Goal: Communication & Community: Share content

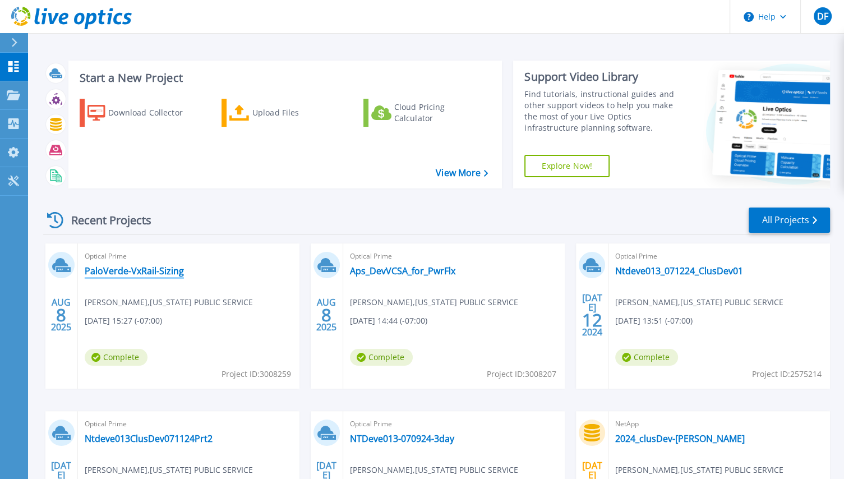
click at [137, 272] on link "PaloVerde-VxRail-Sizing" at bounding box center [134, 270] width 99 height 11
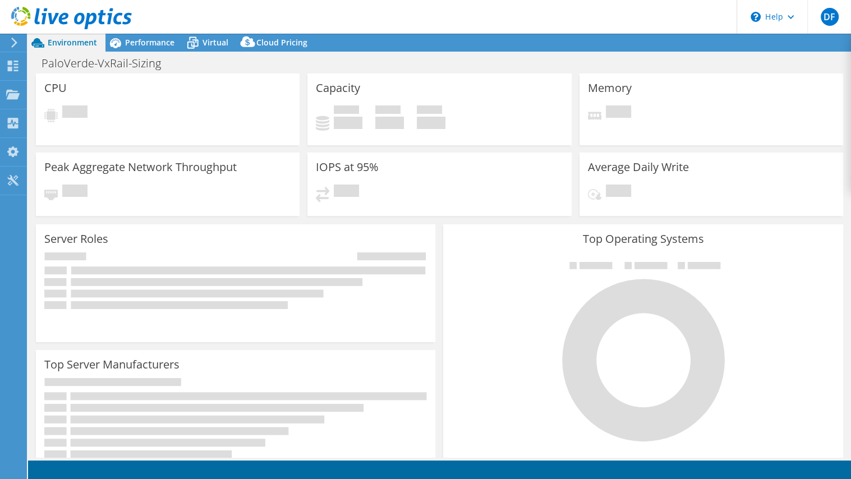
select select "USD"
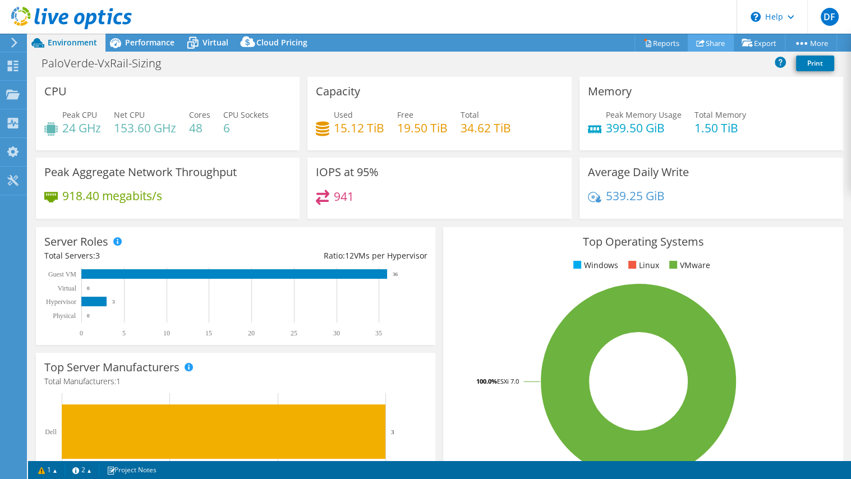
click at [710, 43] on link "Share" at bounding box center [711, 42] width 46 height 17
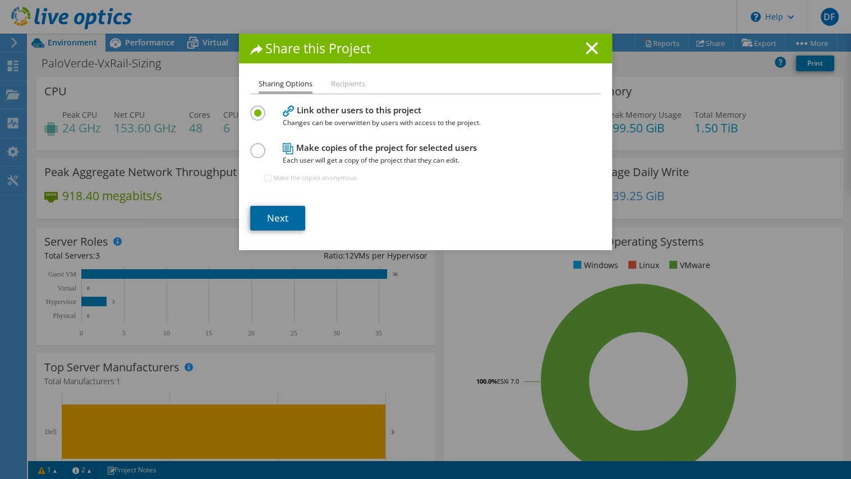
click at [273, 224] on link "Next" at bounding box center [277, 218] width 55 height 25
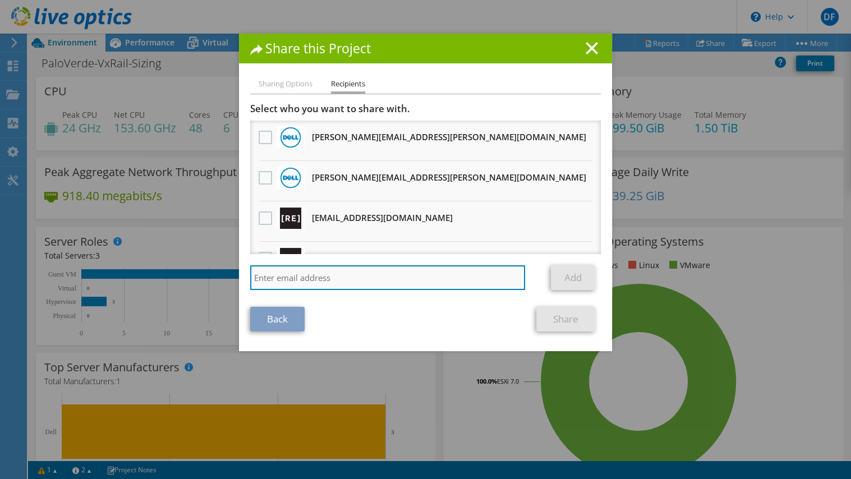
click at [292, 279] on input "search" at bounding box center [387, 277] width 275 height 25
type input "derek"
drag, startPoint x: 320, startPoint y: 274, endPoint x: 202, endPoint y: 289, distance: 118.8
click at [202, 289] on div "Share this Project Sharing Options Recipients Link other users to this project …" at bounding box center [425, 240] width 851 height 412
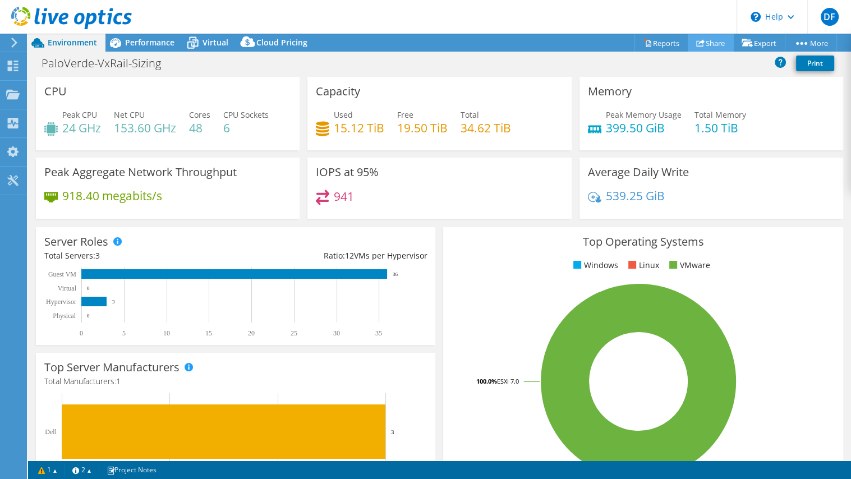
click at [714, 44] on link "Share" at bounding box center [711, 42] width 46 height 17
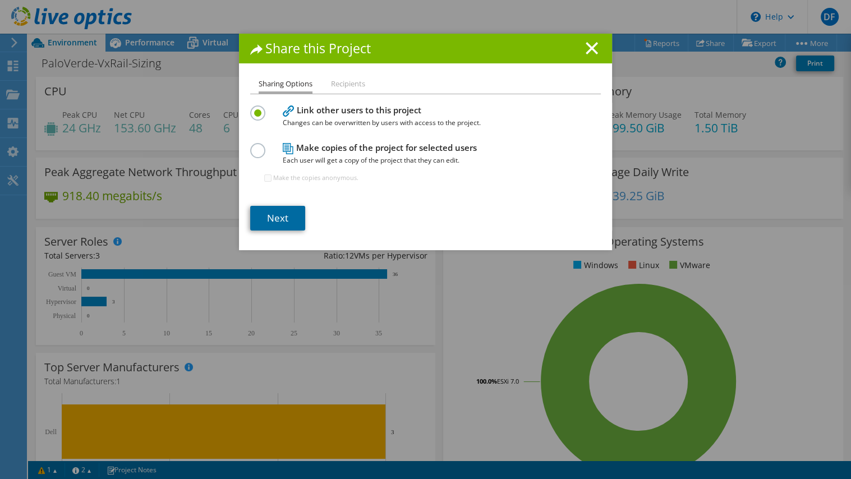
click at [281, 215] on link "Next" at bounding box center [277, 218] width 55 height 25
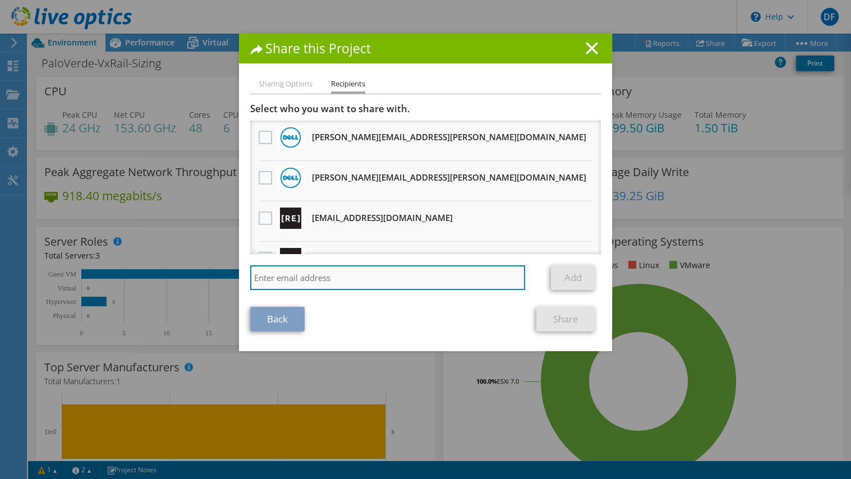
click at [337, 278] on input "search" at bounding box center [387, 277] width 275 height 25
paste input "derek.enri@dell.com"
type input "derek.enri@dell.com"
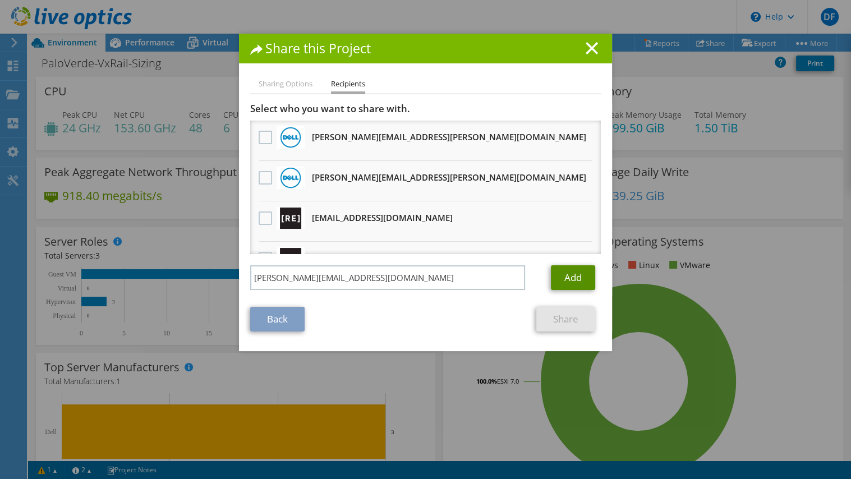
click at [557, 277] on link "Add" at bounding box center [573, 277] width 44 height 25
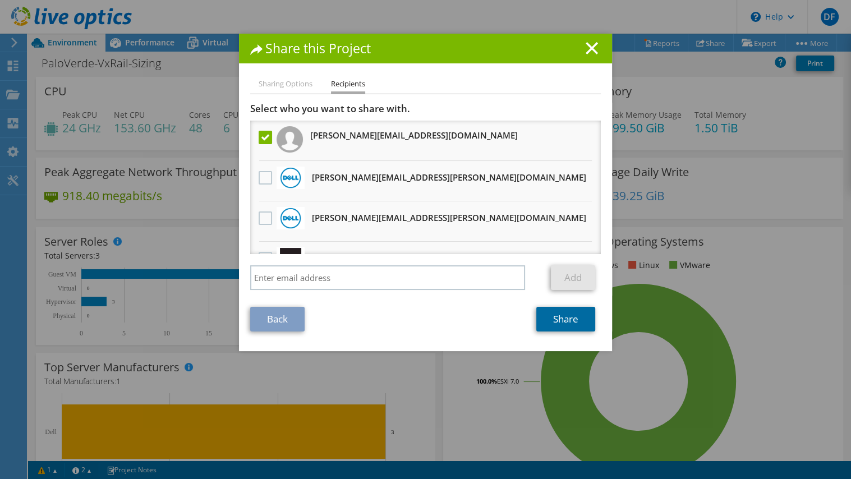
click at [554, 322] on link "Share" at bounding box center [565, 319] width 59 height 25
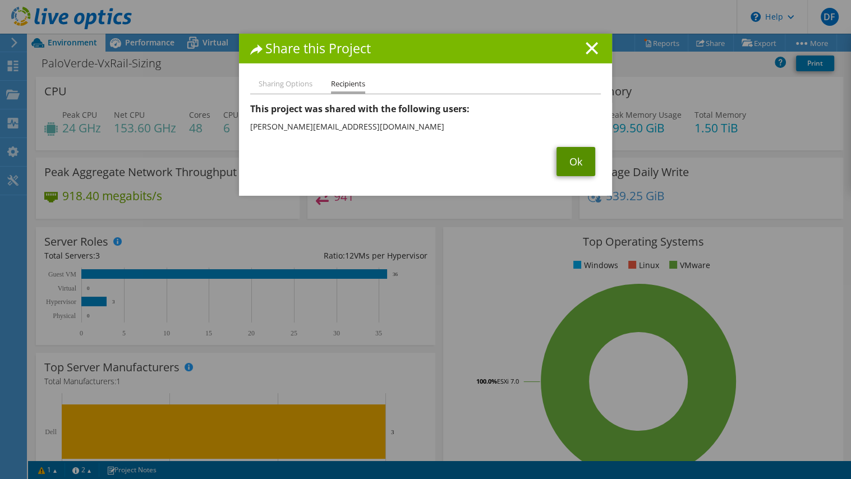
click at [571, 165] on link "Ok" at bounding box center [576, 161] width 39 height 29
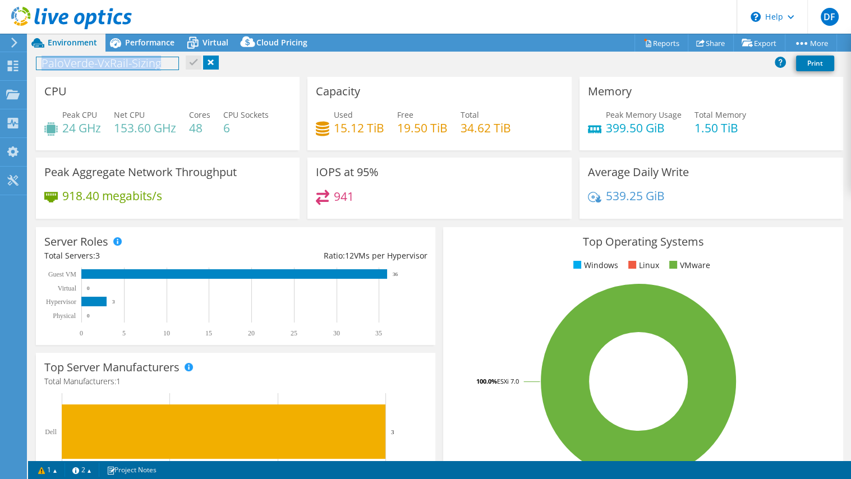
drag, startPoint x: 175, startPoint y: 65, endPoint x: 40, endPoint y: 63, distance: 134.7
click at [40, 63] on h1 "PaloVerde-VxRail-Sizing" at bounding box center [107, 63] width 142 height 12
copy h1 "PaloVerde-VxRail-Sizing"
